Goal: Transaction & Acquisition: Purchase product/service

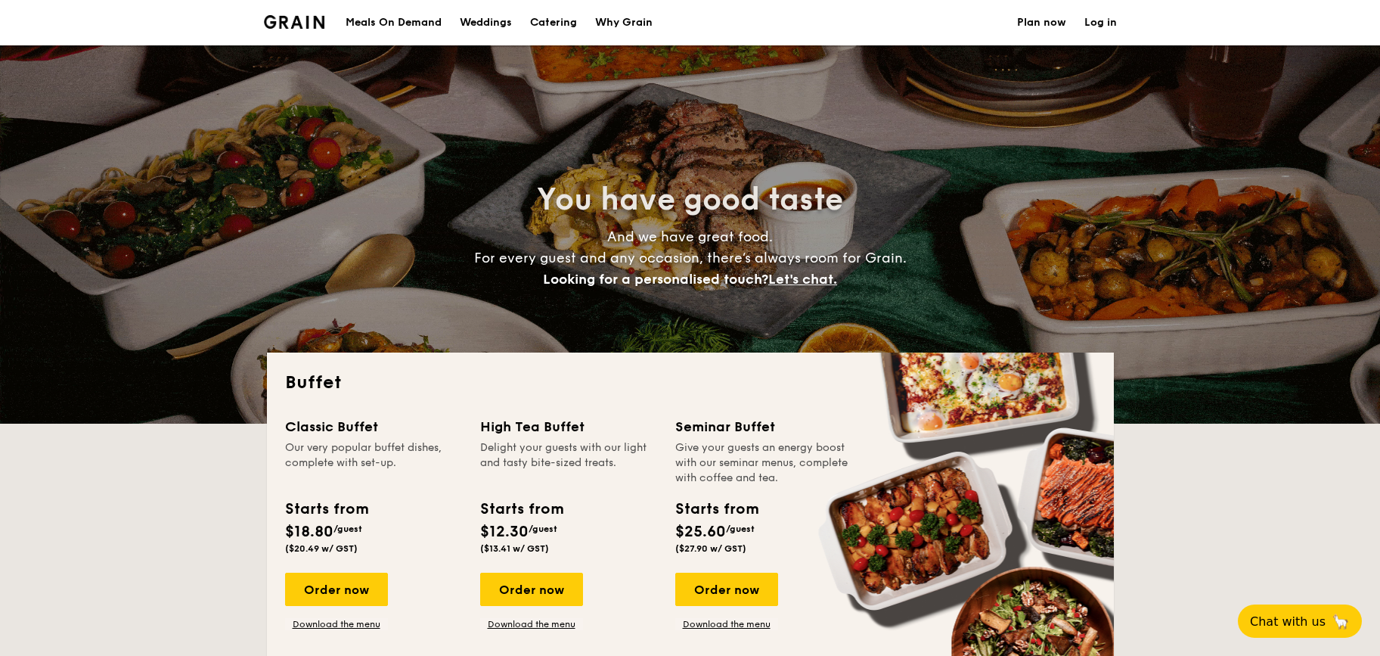
select select
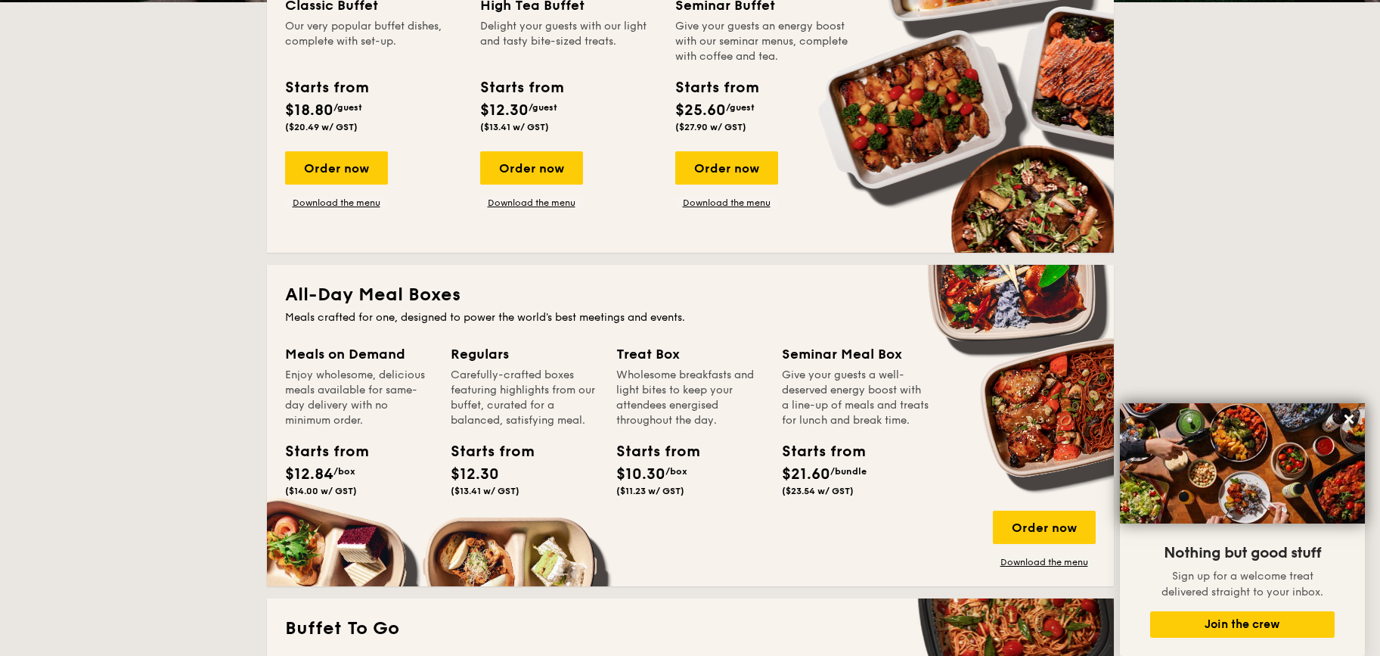
scroll to position [341, 0]
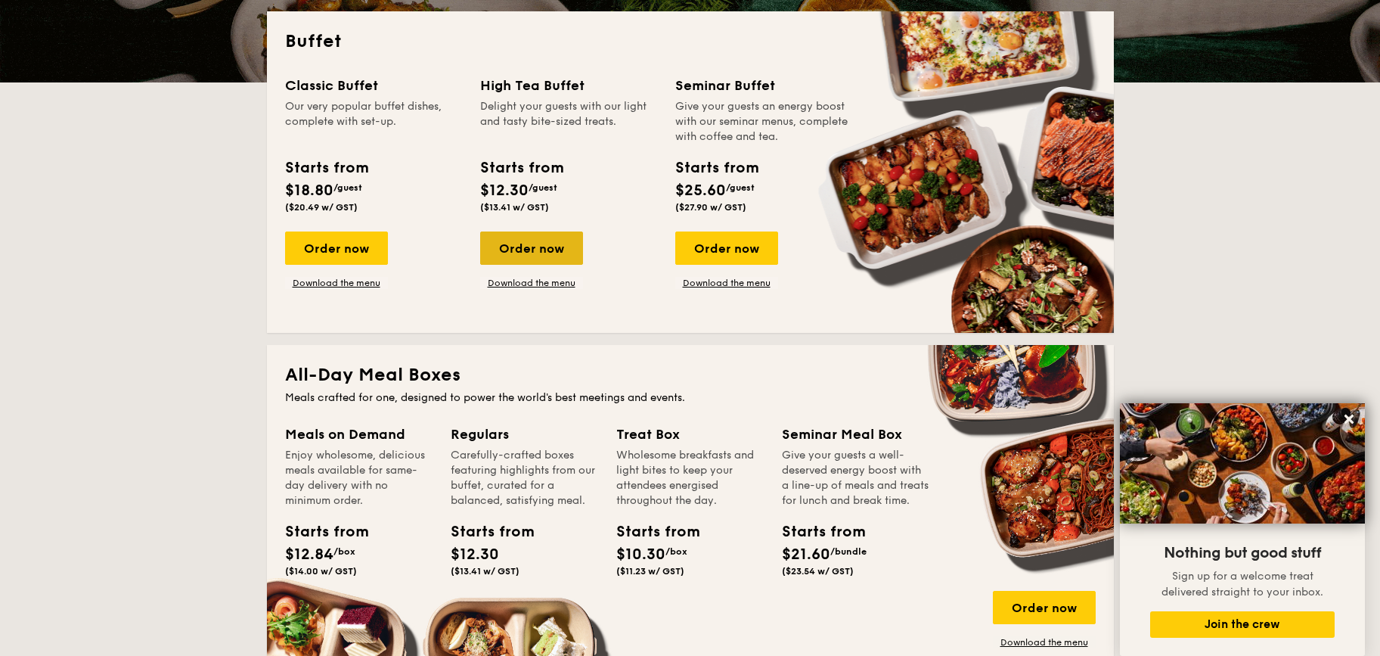
click at [511, 258] on div "Order now" at bounding box center [531, 247] width 103 height 33
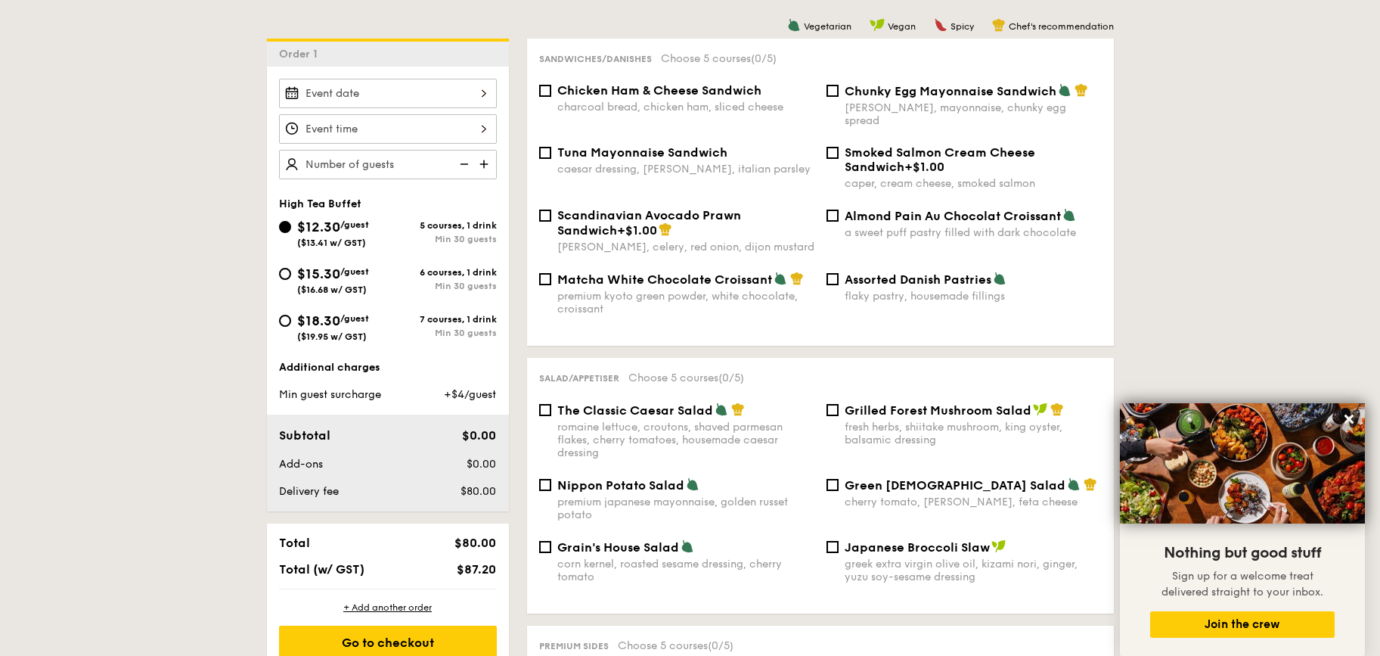
scroll to position [398, 0]
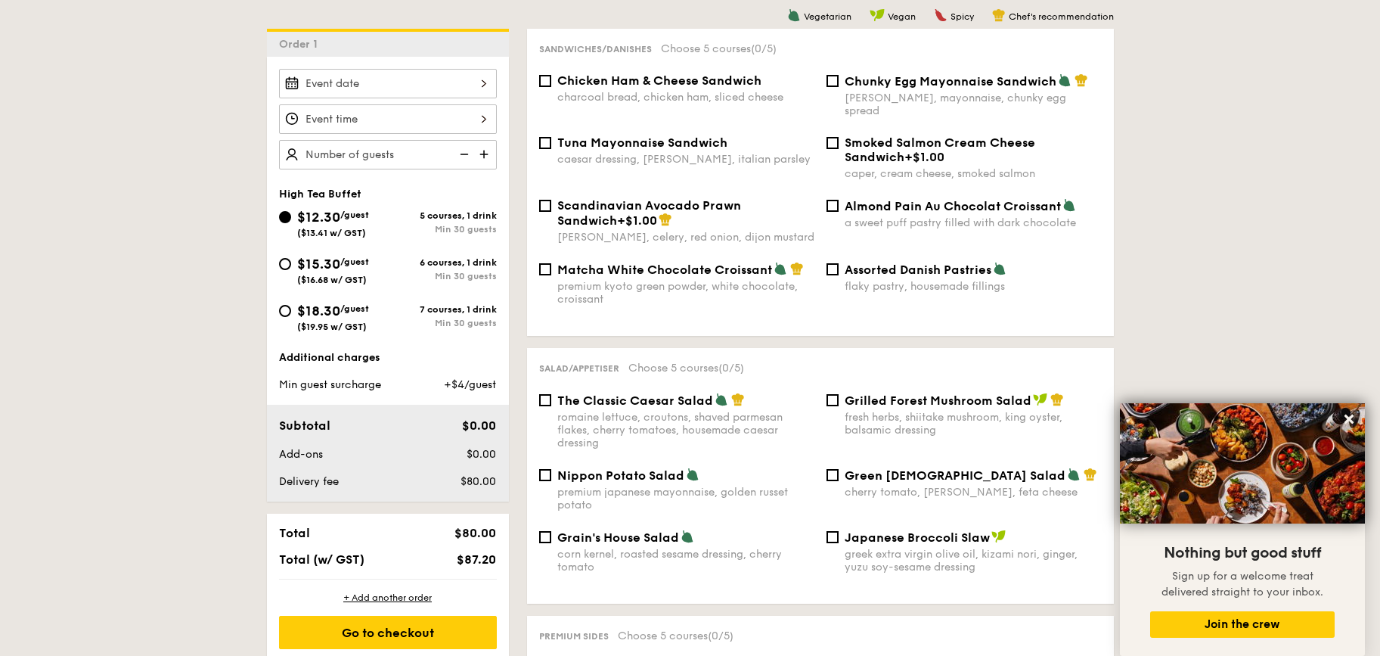
click at [441, 323] on div "Min 30 guests" at bounding box center [442, 323] width 109 height 11
click at [291, 317] on input "$18.30 /guest ($19.95 w/ GST) 7 courses, 1 drink Min 30 guests" at bounding box center [285, 311] width 12 height 12
radio input "true"
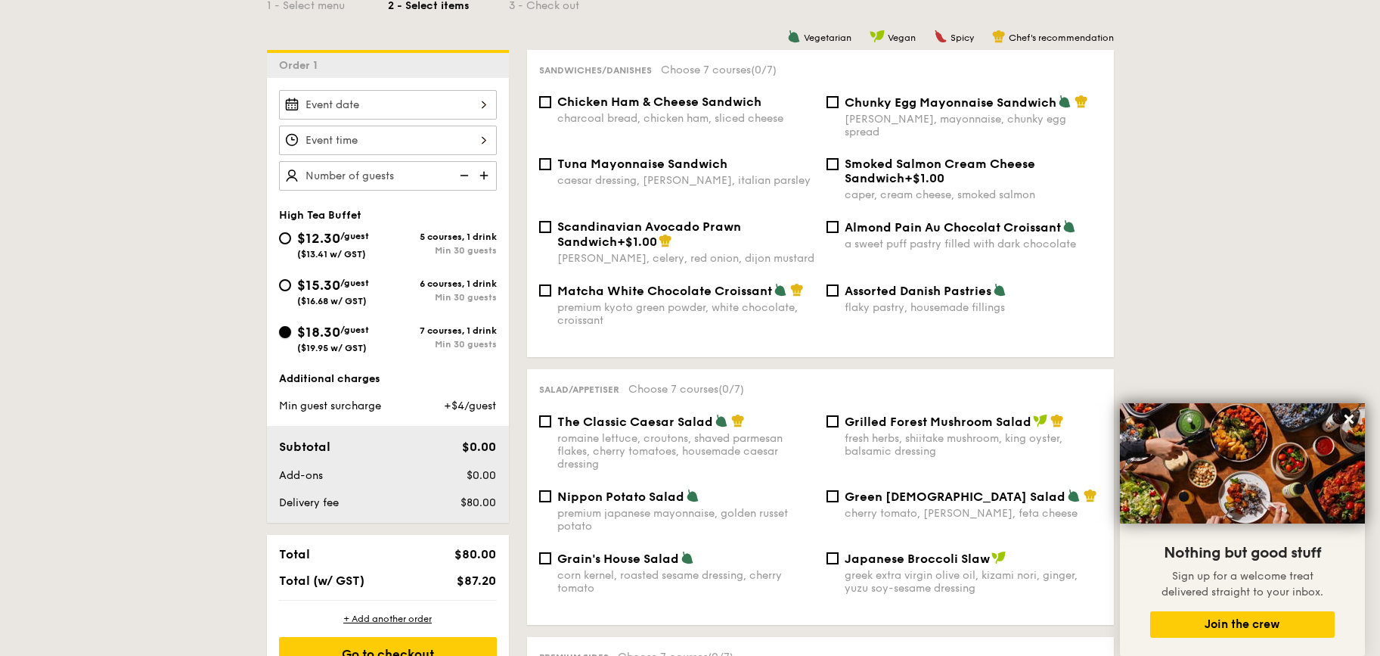
scroll to position [371, 0]
